Goal: Transaction & Acquisition: Purchase product/service

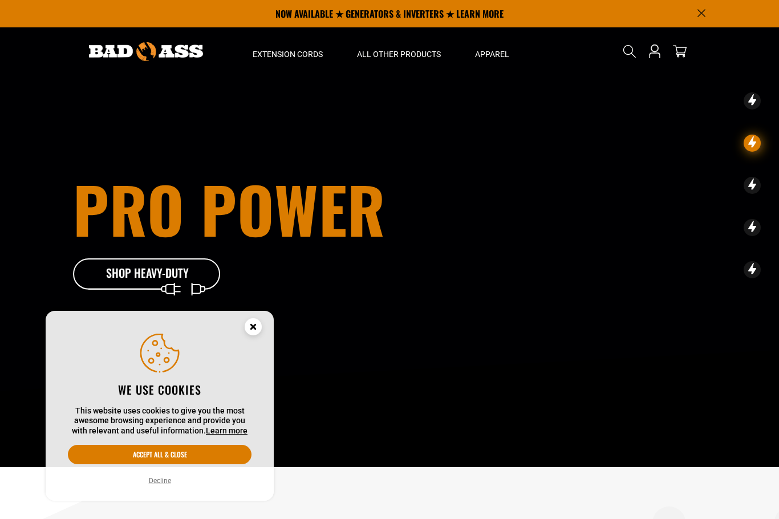
click at [169, 482] on button "Decline" at bounding box center [159, 480] width 29 height 11
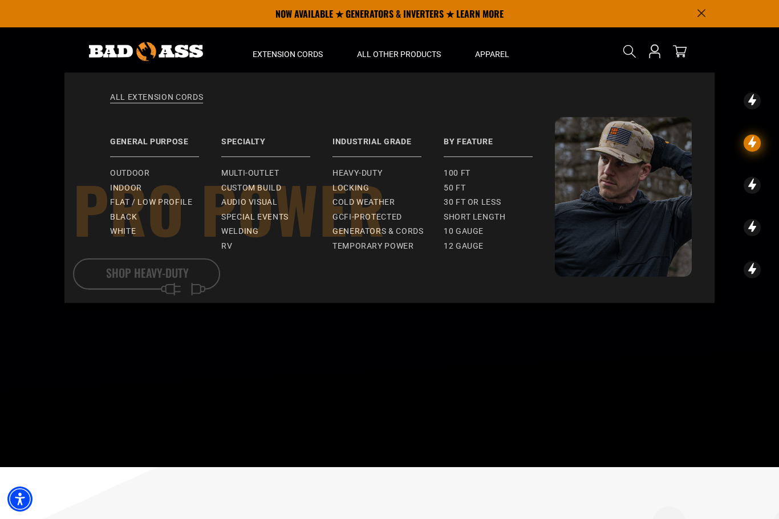
click at [265, 173] on span "Multi-Outlet" at bounding box center [250, 176] width 58 height 10
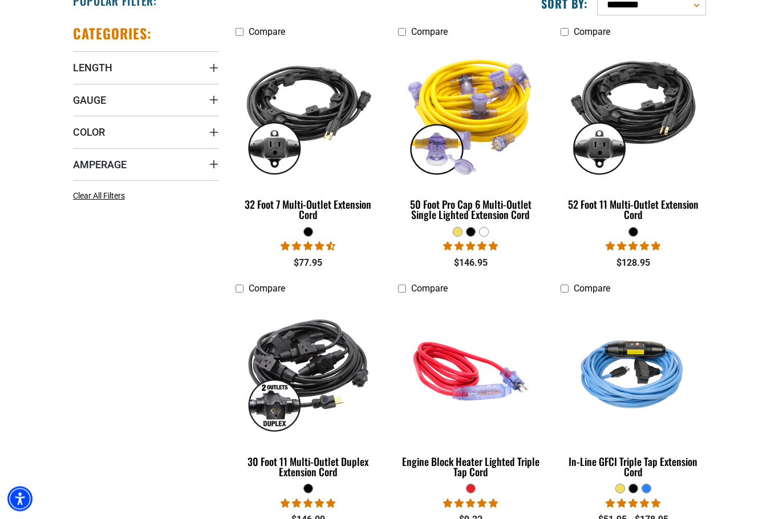
scroll to position [331, 0]
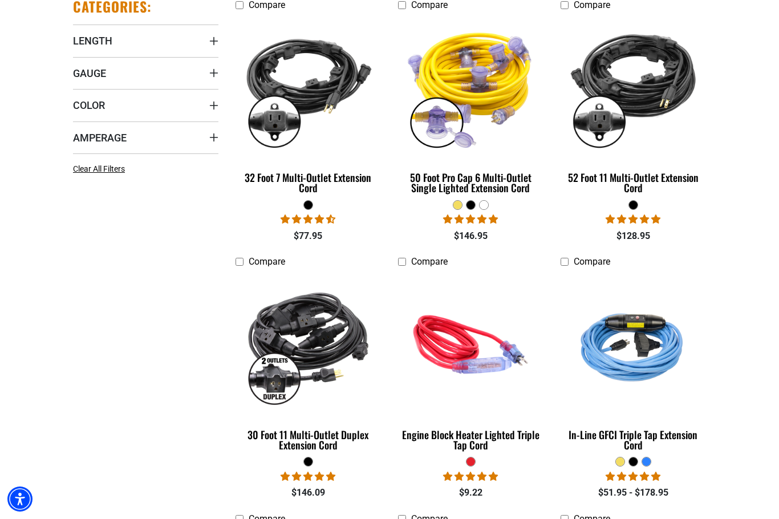
click at [672, 175] on div "52 Foot 11 Multi-Outlet Extension Cord" at bounding box center [632, 182] width 145 height 21
